Goal: Transaction & Acquisition: Download file/media

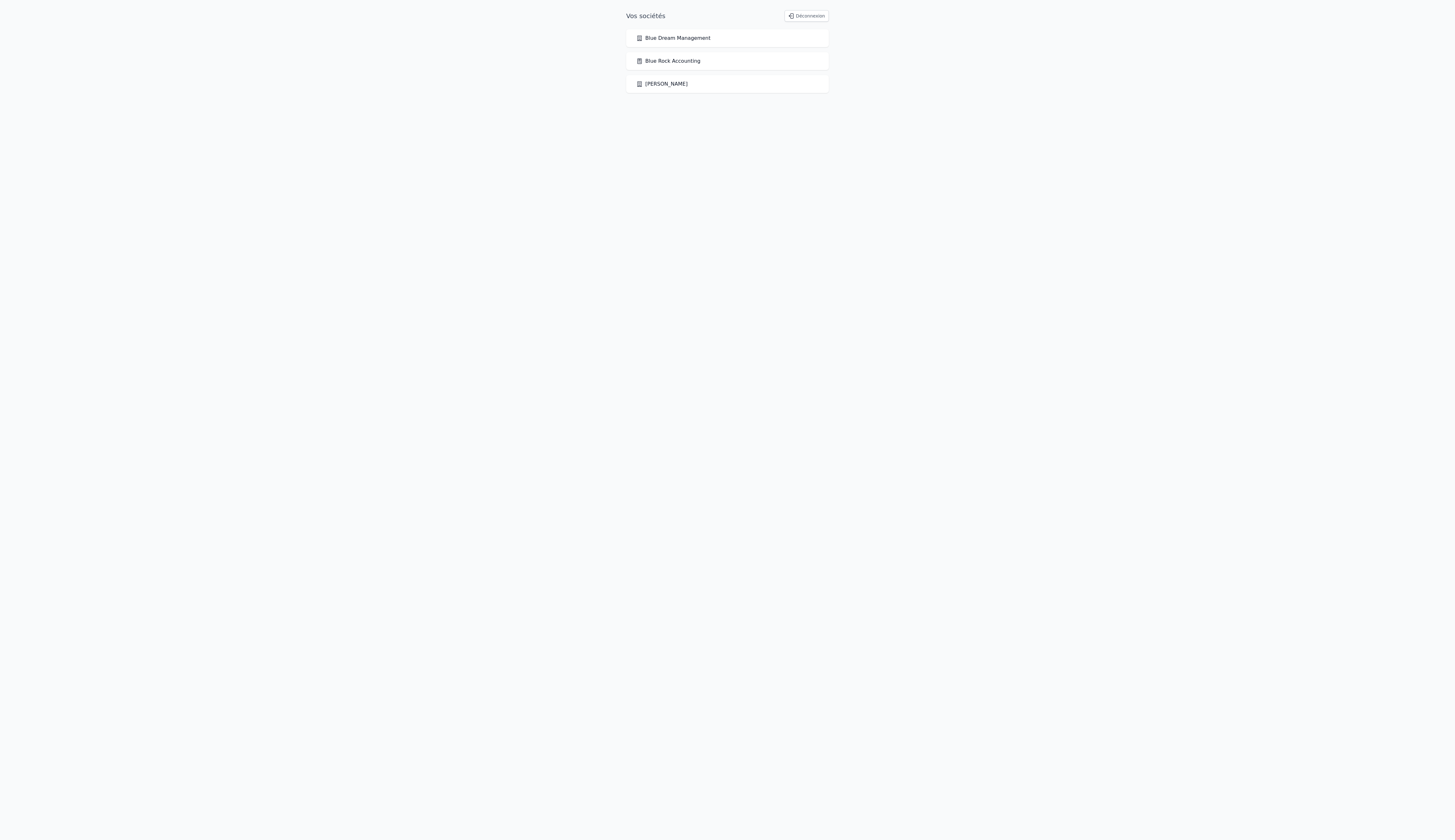
click at [700, 65] on link "Blue Rock Accounting" at bounding box center [668, 62] width 64 height 8
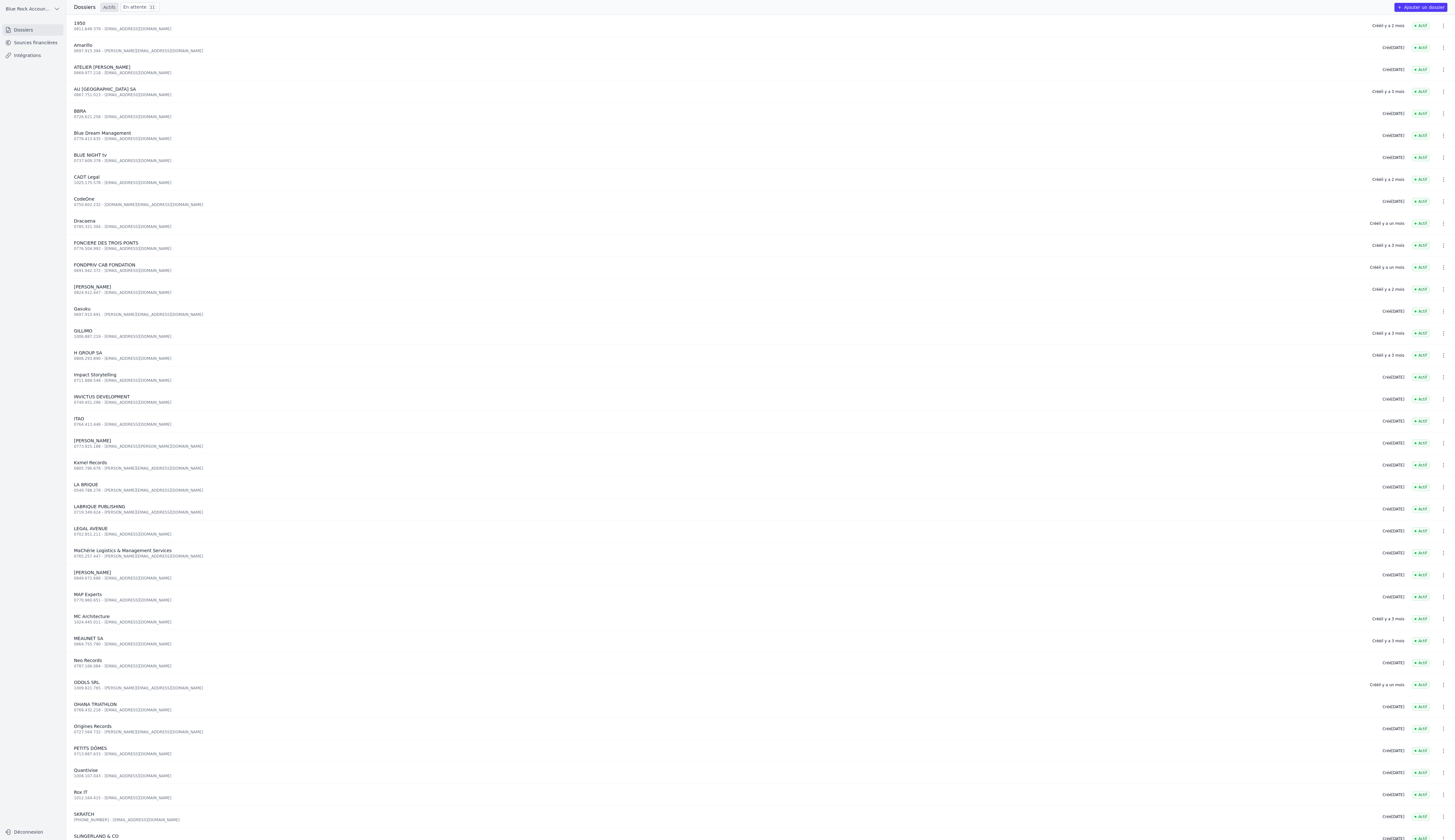
click at [34, 49] on link "Sources financières" at bounding box center [33, 42] width 61 height 11
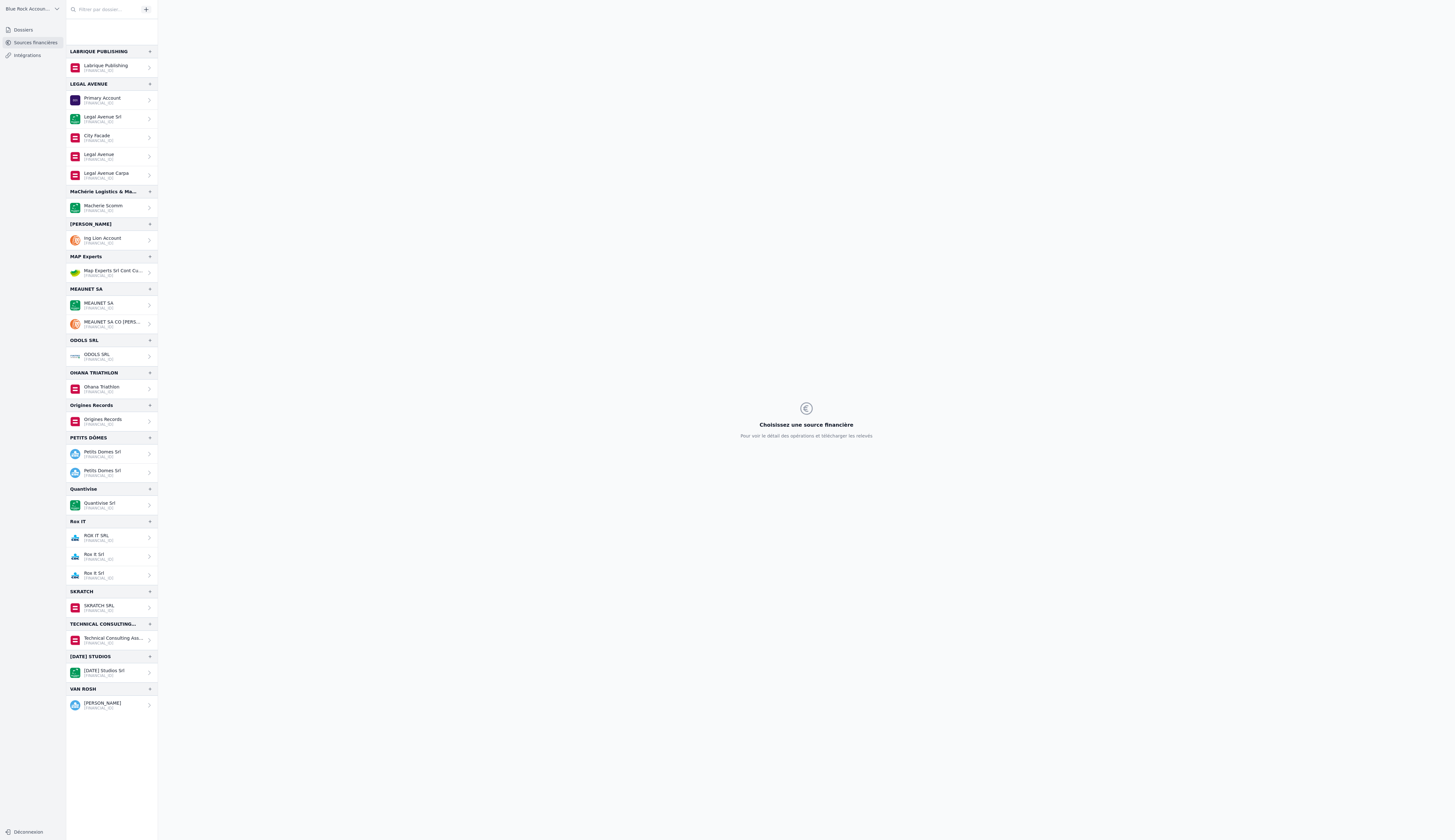
scroll to position [1259, 0]
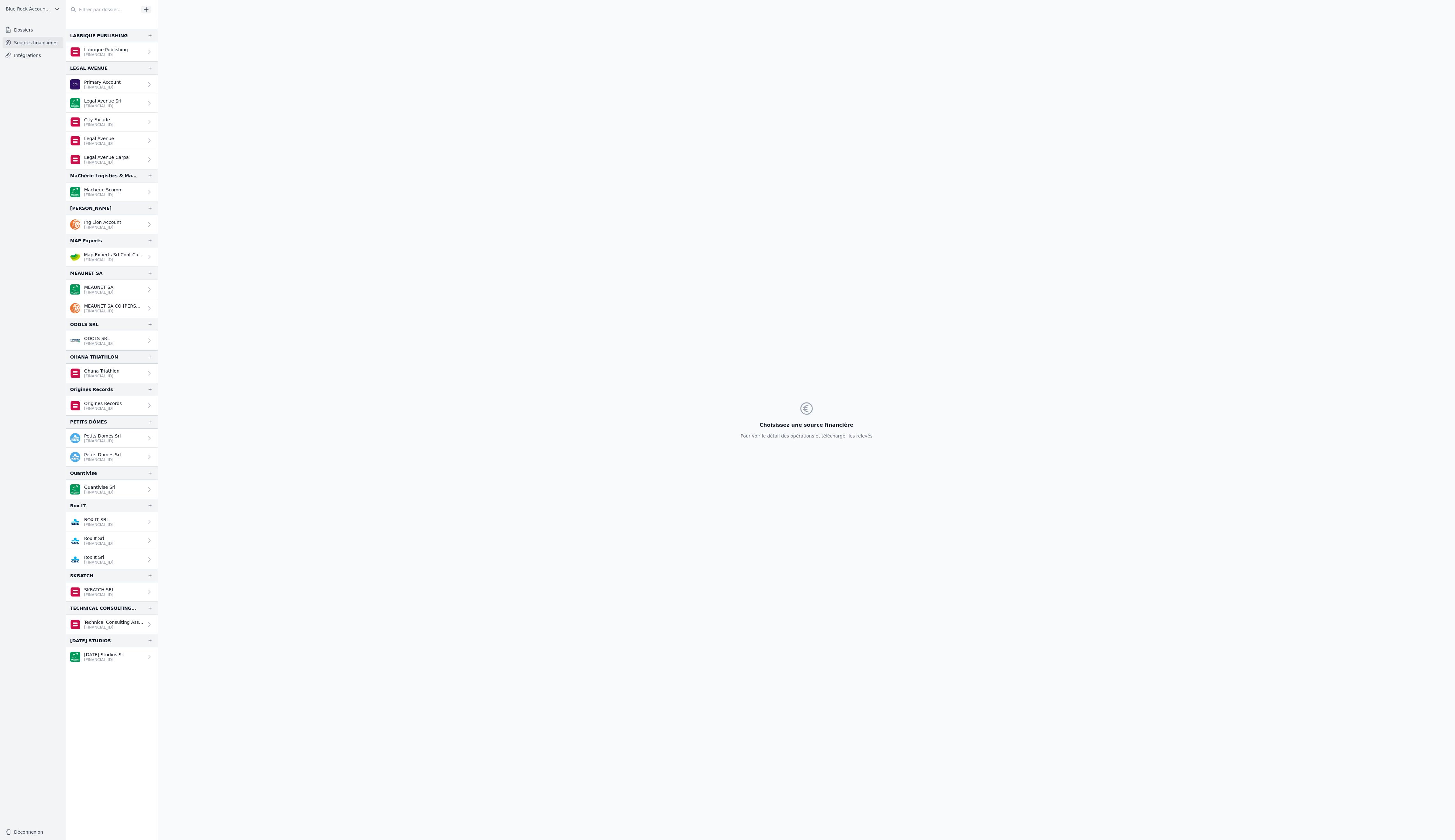
click at [114, 291] on p "MEAUNET SA" at bounding box center [99, 287] width 29 height 6
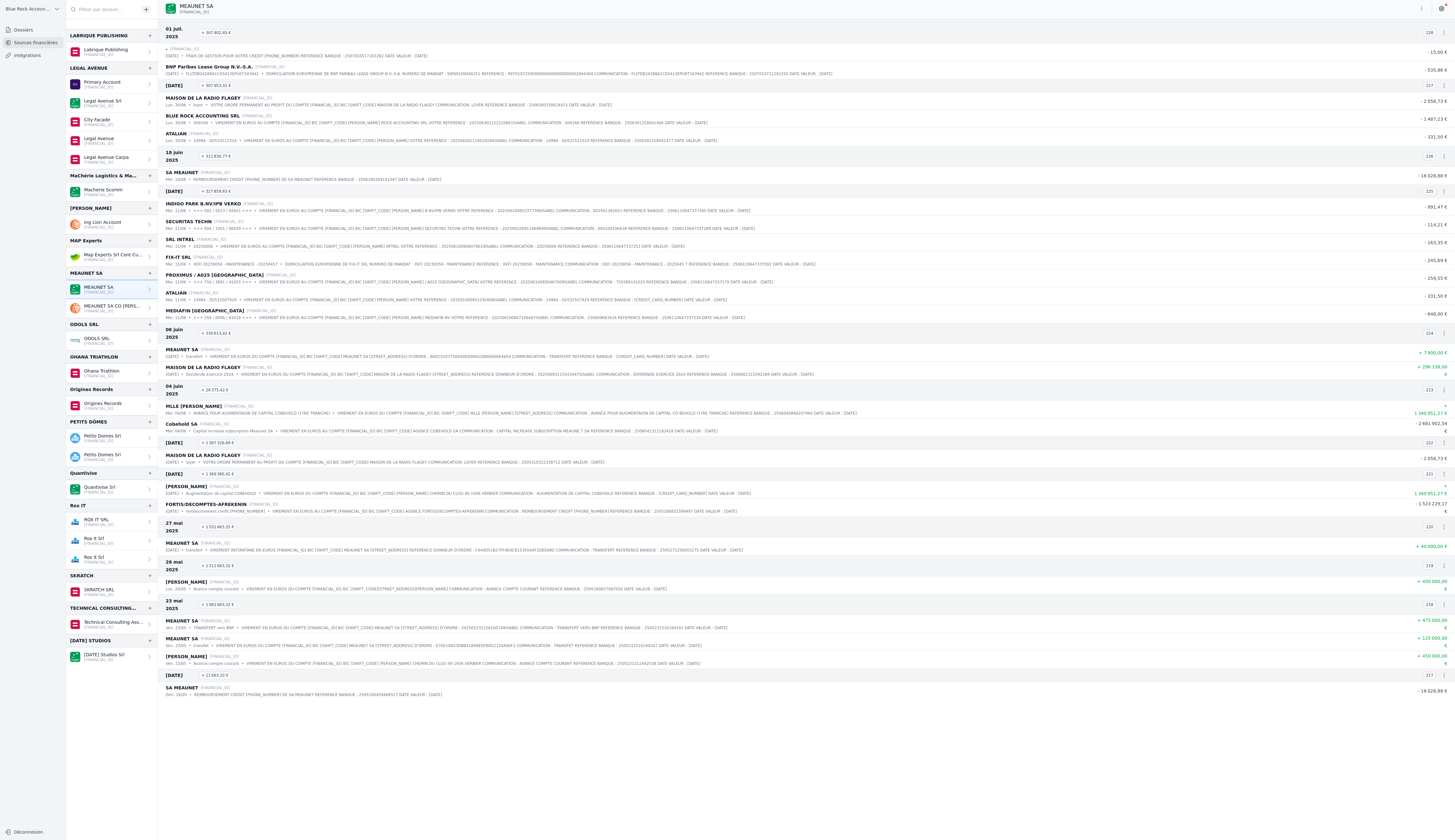
scroll to position [959, 0]
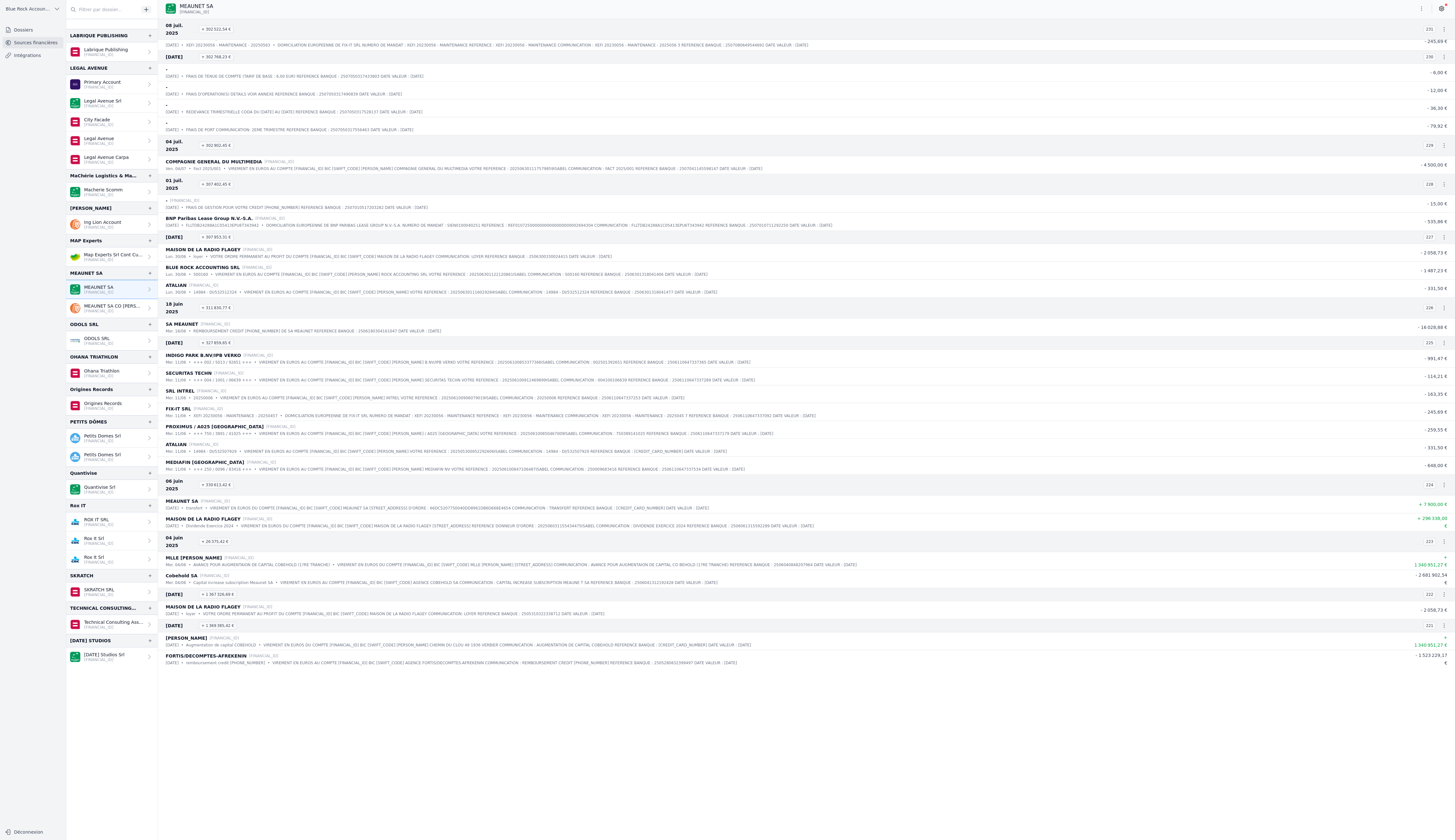
click at [1441, 240] on icon "button" at bounding box center [1444, 237] width 6 height 6
click at [1422, 362] on link "Télécharger le PDF" at bounding box center [1394, 356] width 56 height 11
click at [1441, 187] on icon "button" at bounding box center [1444, 184] width 6 height 6
click at [1415, 287] on link "Télécharger le PDF" at bounding box center [1394, 283] width 56 height 11
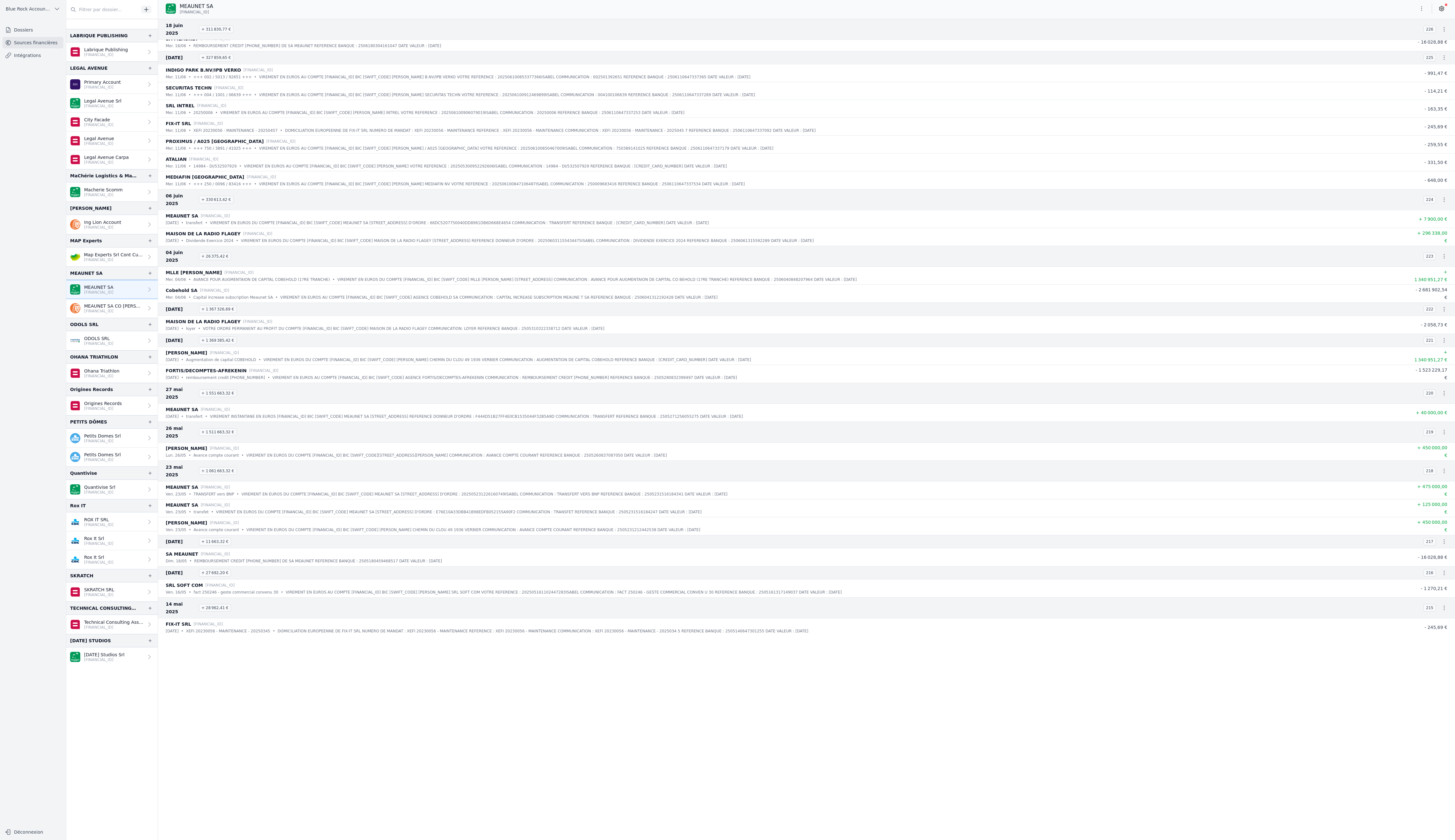
scroll to position [1341, 0]
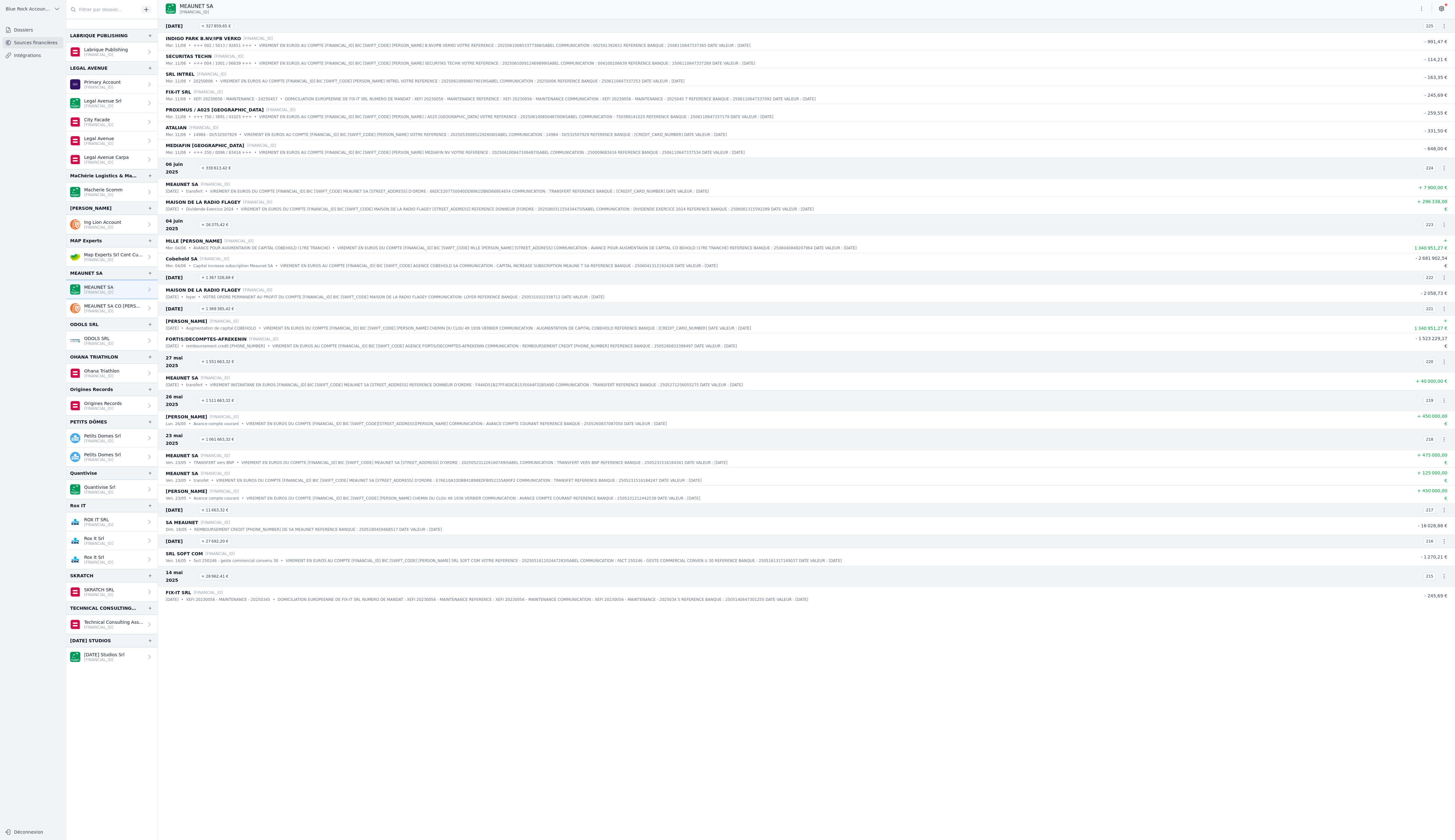
click at [1441, 228] on icon "button" at bounding box center [1444, 225] width 6 height 6
click at [1402, 406] on link "Télécharger le PDF" at bounding box center [1394, 401] width 56 height 11
click at [1441, 312] on icon "button" at bounding box center [1444, 309] width 6 height 6
click at [1410, 527] on link "Télécharger le PDF" at bounding box center [1394, 521] width 56 height 11
click at [158, 318] on link "MEAUNET SA CO [PERSON_NAME] [FINANCIAL_ID]" at bounding box center [112, 308] width 92 height 19
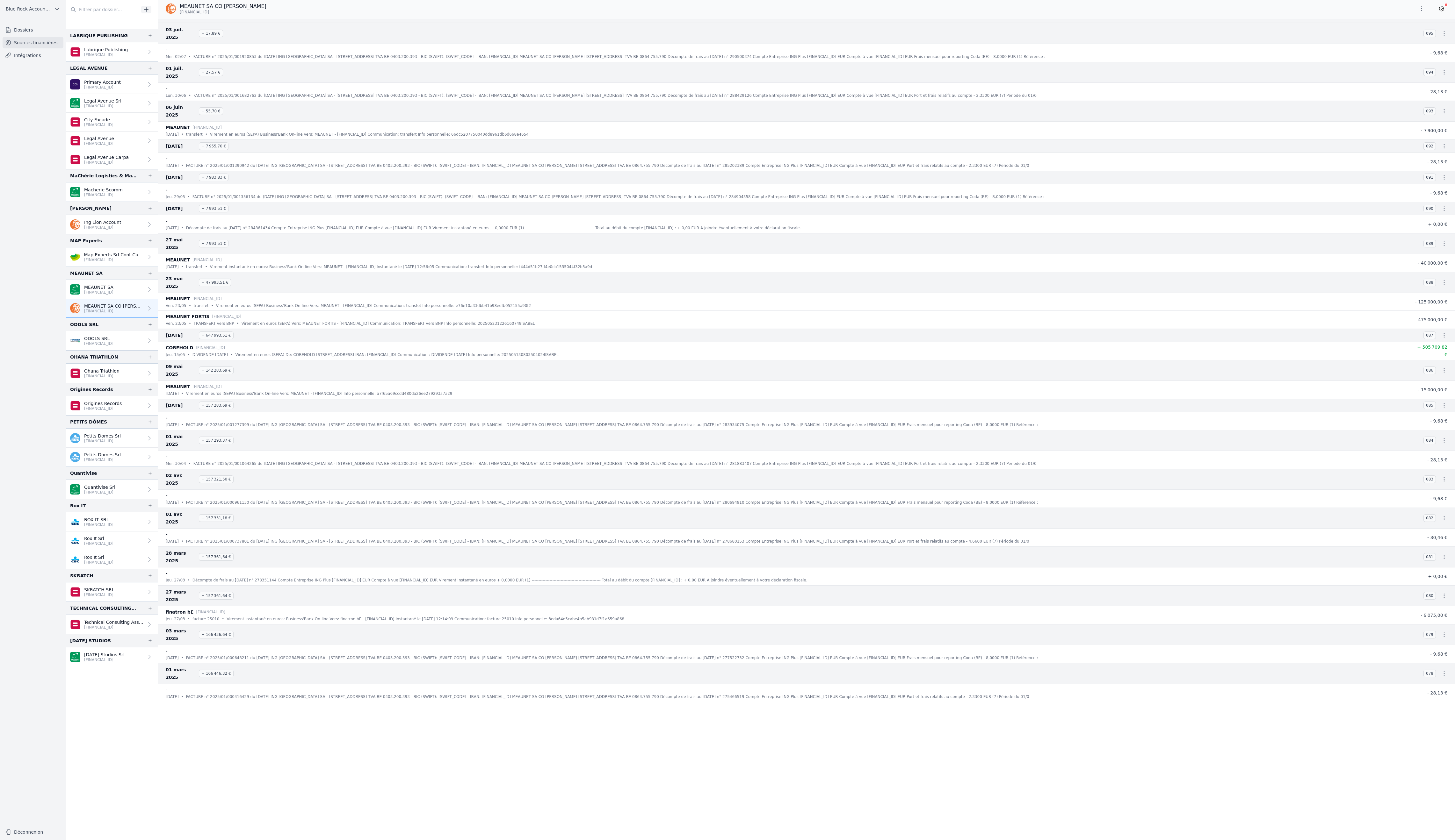
scroll to position [174, 0]
click at [1441, 87] on icon "button" at bounding box center [1444, 84] width 6 height 6
click at [1414, 154] on link "Télécharger le PDF" at bounding box center [1394, 148] width 56 height 11
